Goal: Information Seeking & Learning: Stay updated

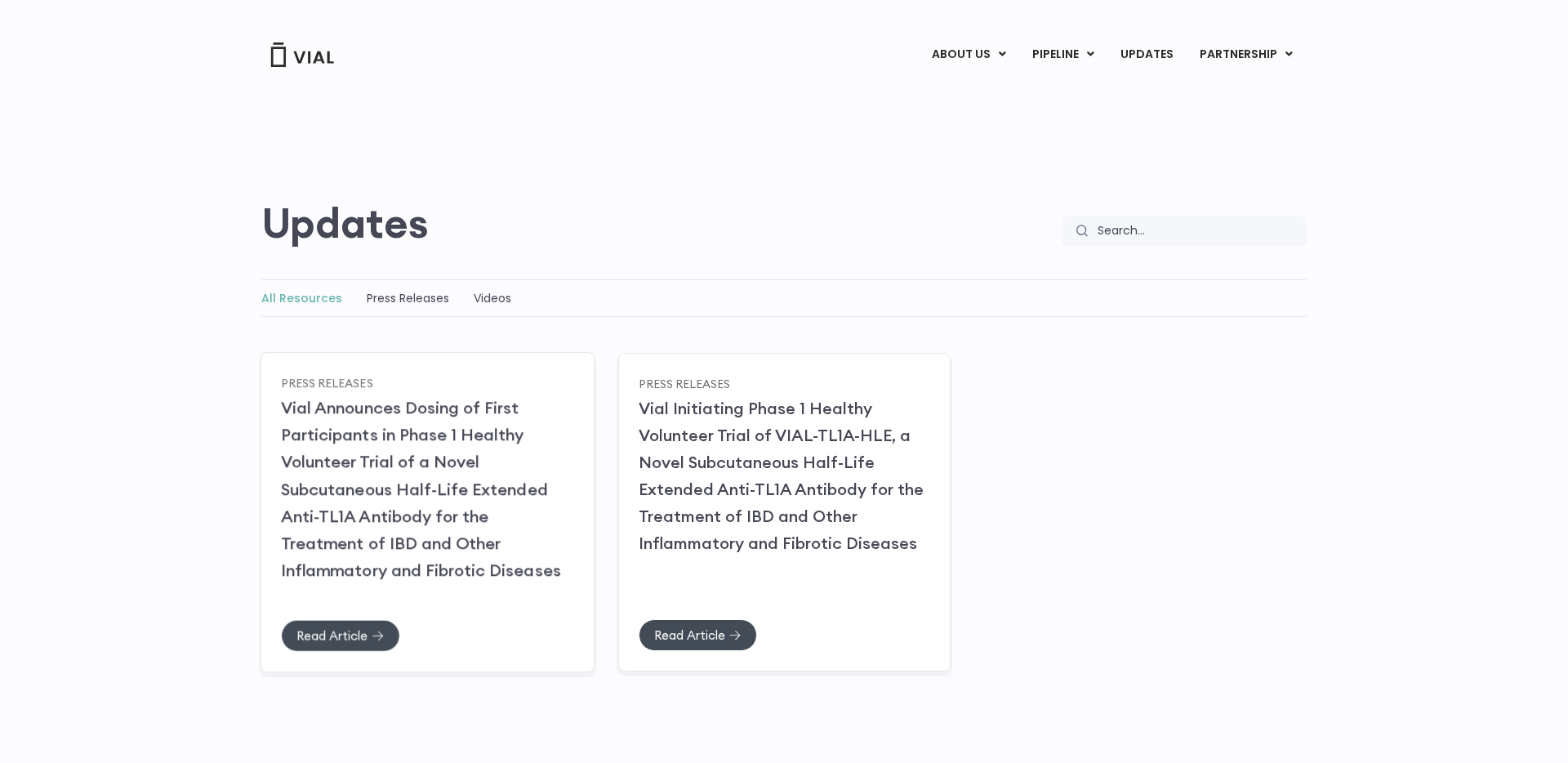
click at [530, 441] on h2 "Vial Announces Dosing of First Participants in Phase 1 Healthy Volunteer Trial …" at bounding box center [428, 488] width 293 height 189
click at [479, 441] on link "Vial Announces Dosing of First Participants in Phase 1 Healthy Volunteer Trial …" at bounding box center [422, 488] width 280 height 183
